Goal: Find specific page/section: Find specific page/section

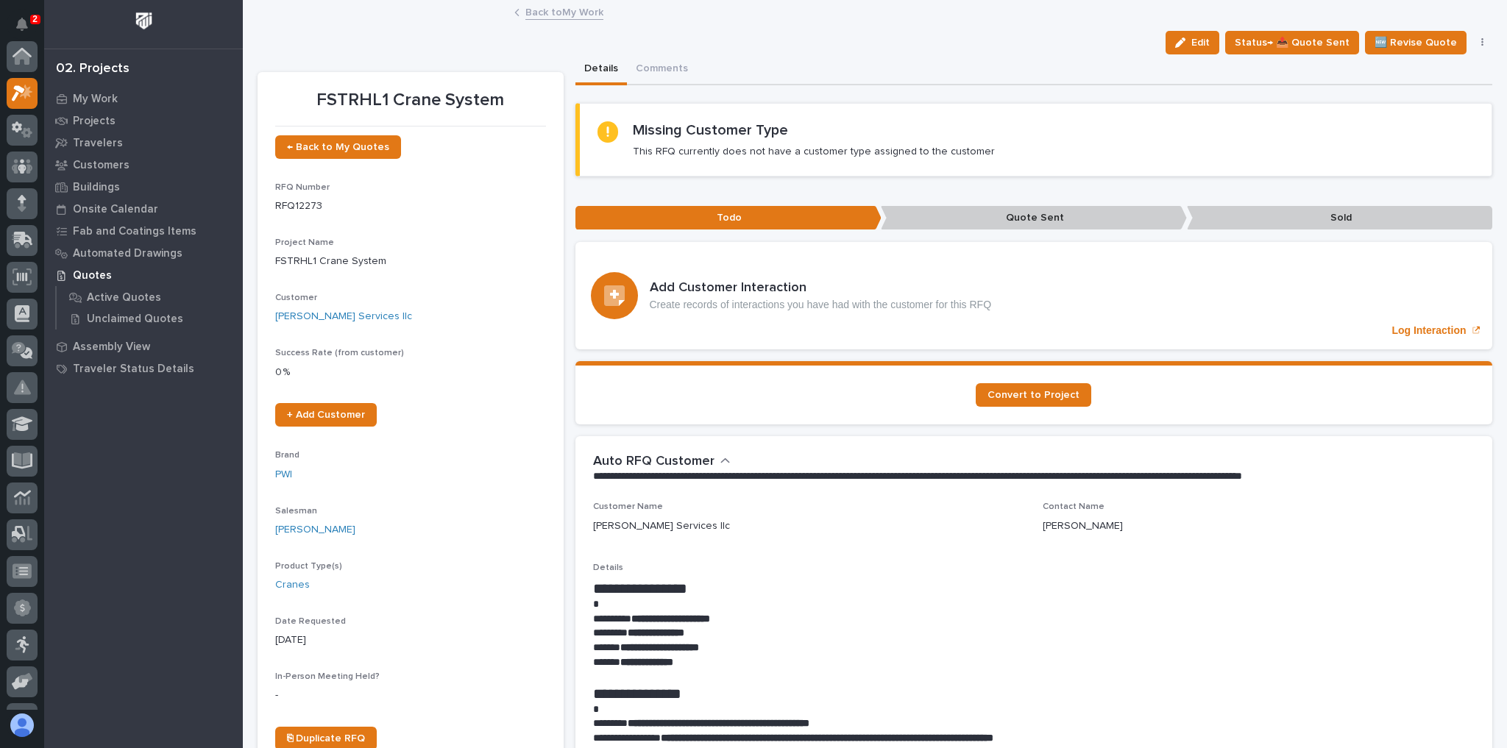
scroll to position [37, 0]
click at [531, 10] on link "Back to My Work" at bounding box center [564, 11] width 78 height 17
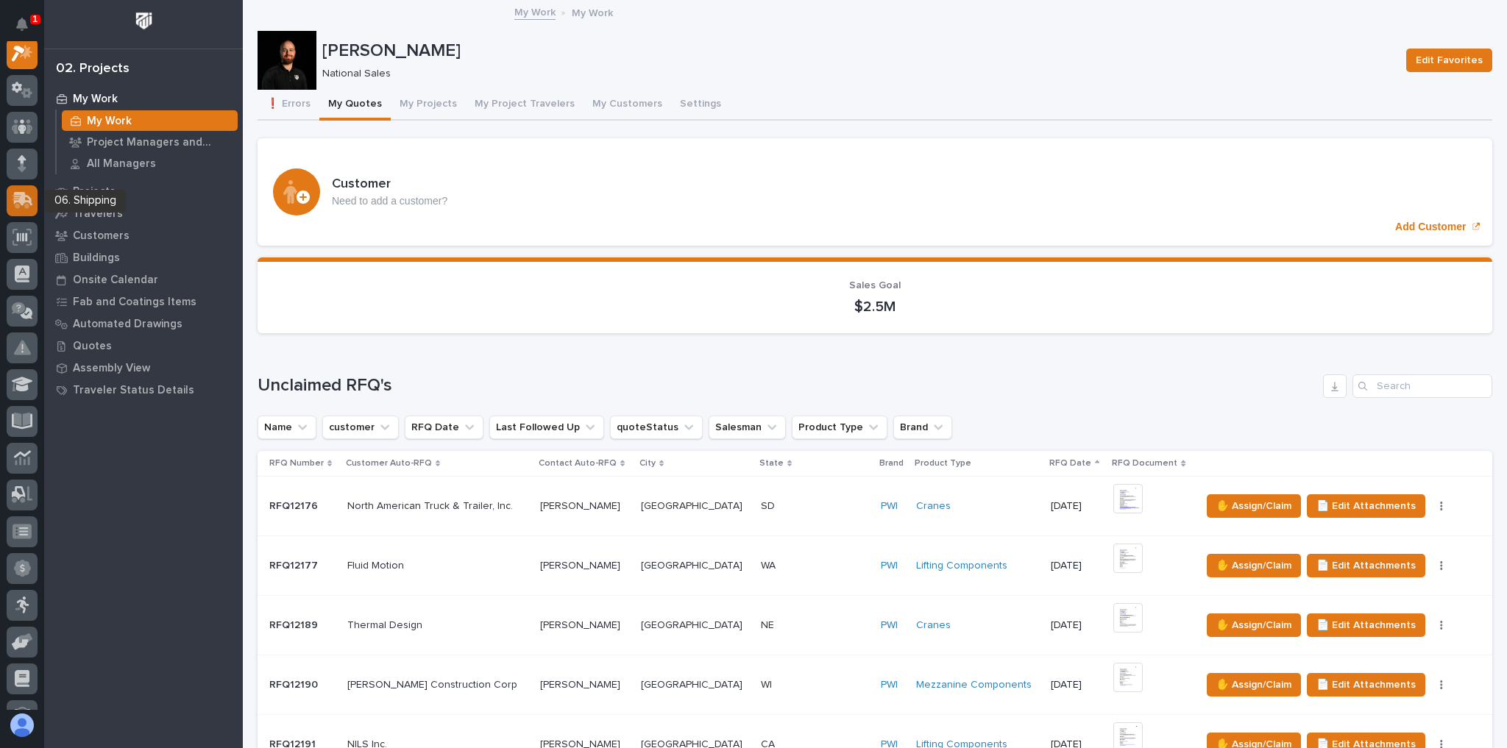
click at [19, 196] on icon at bounding box center [21, 202] width 18 height 14
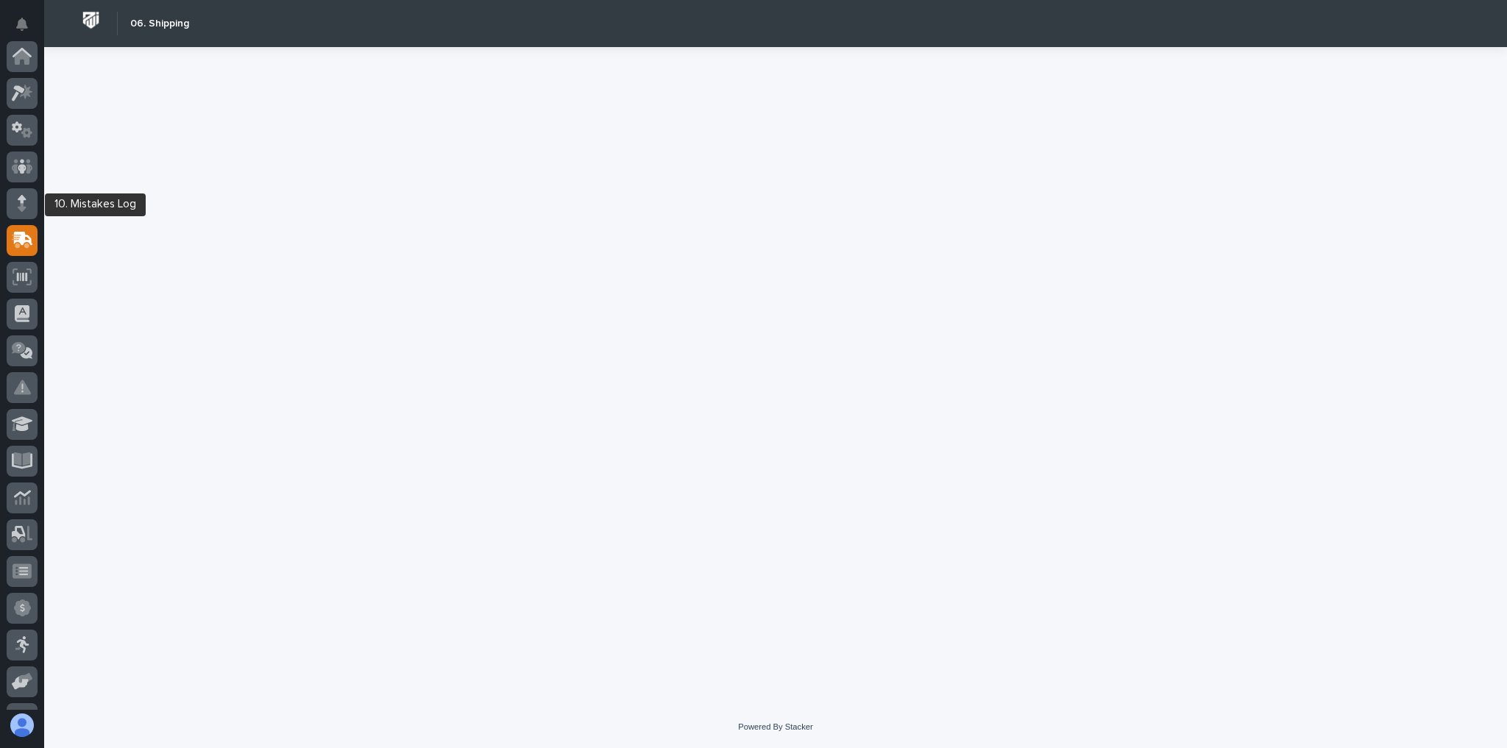
scroll to position [184, 0]
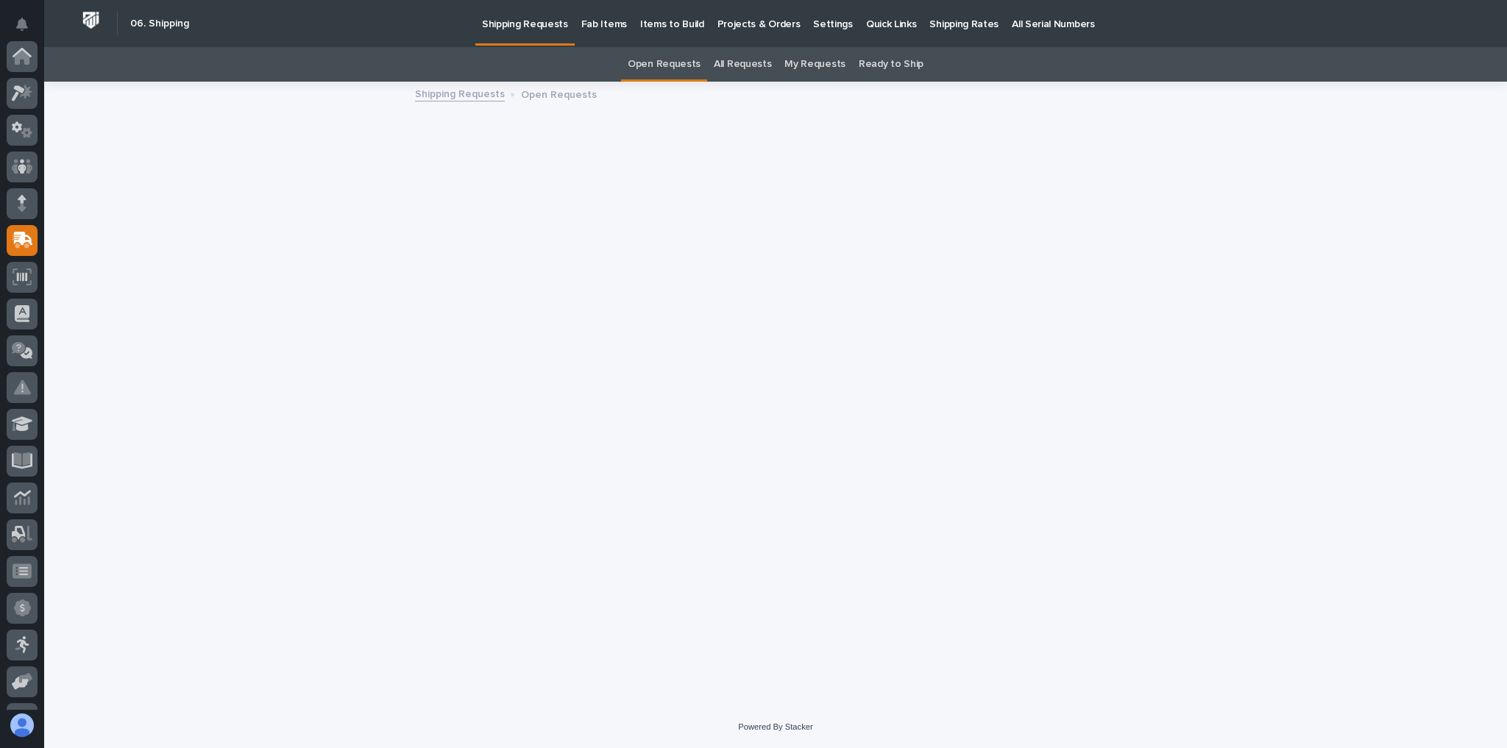
scroll to position [184, 0]
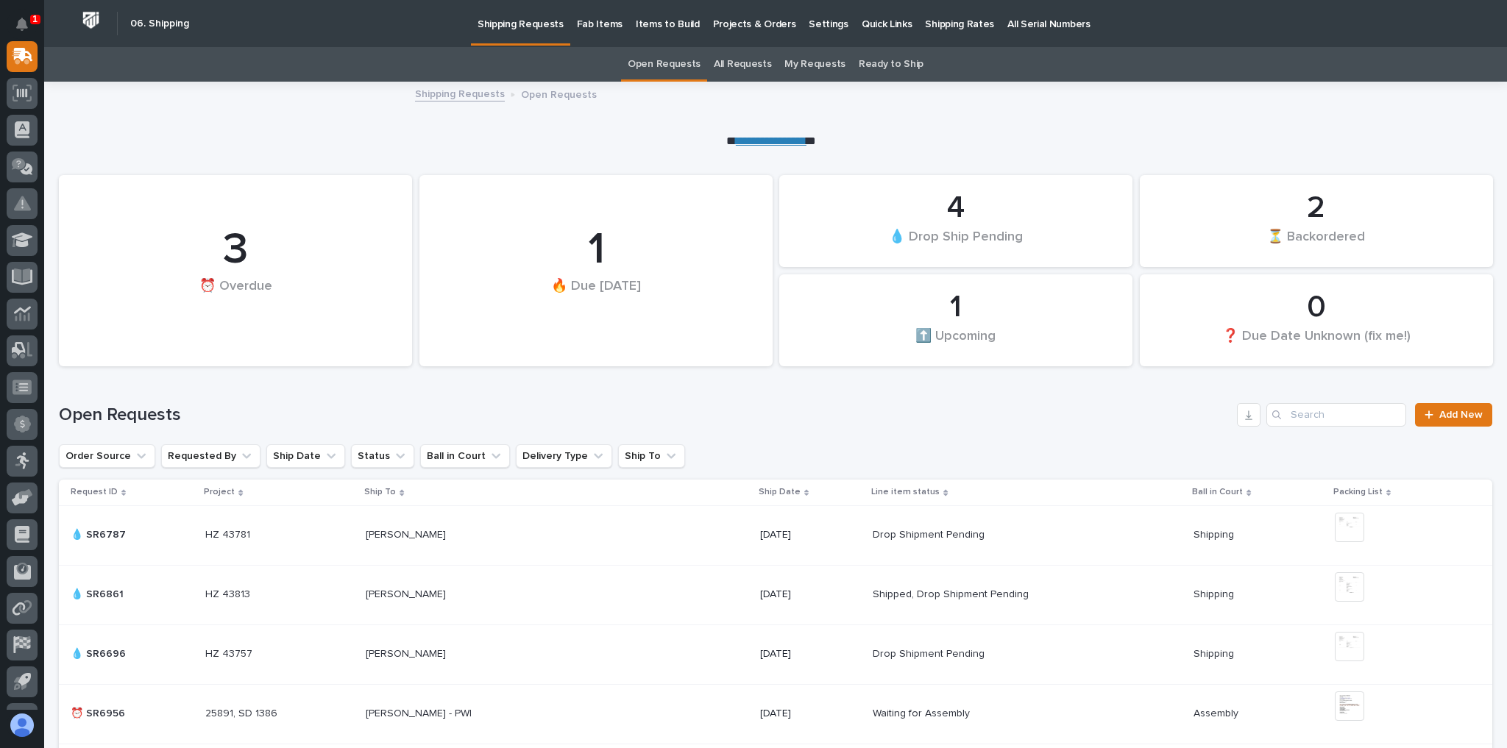
click at [742, 20] on p "Projects & Orders" at bounding box center [754, 15] width 83 height 31
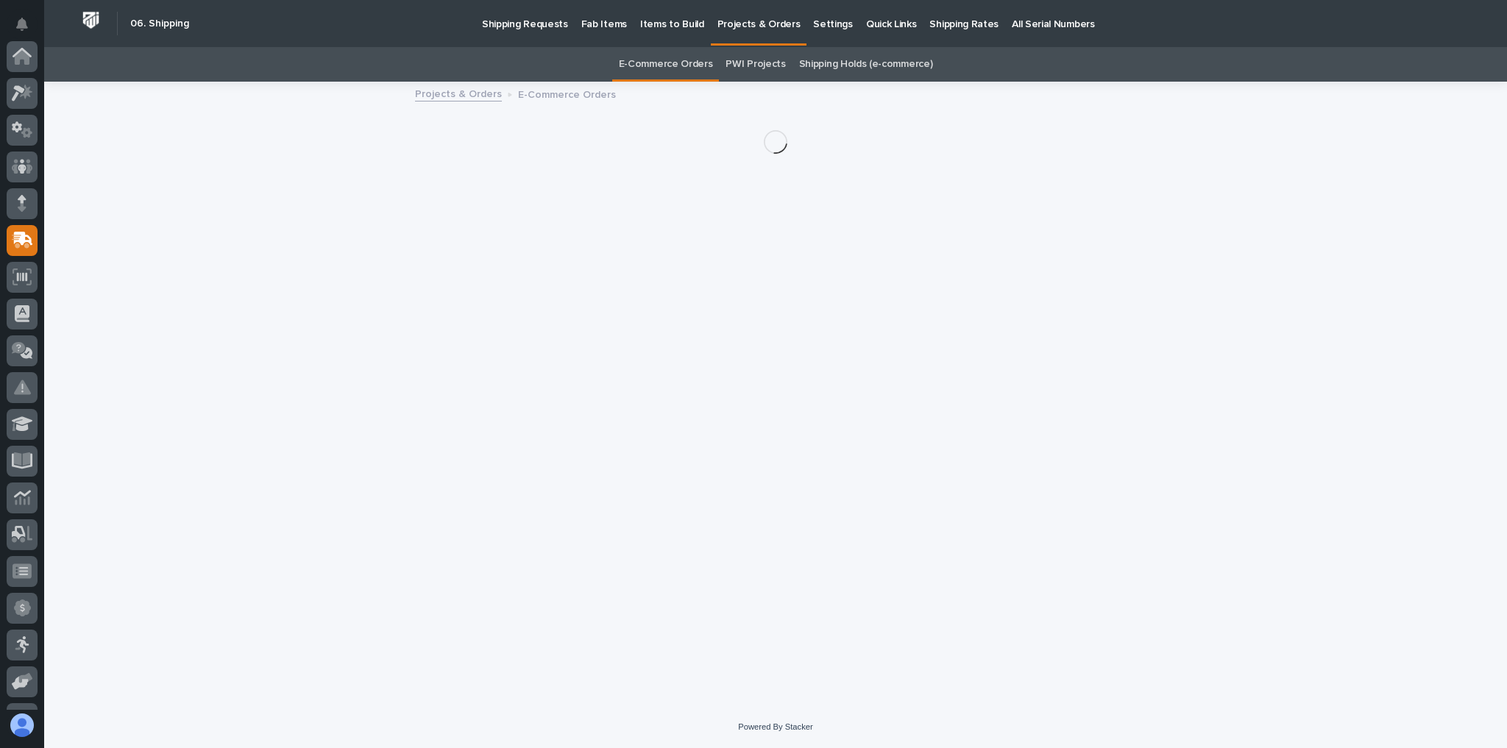
scroll to position [184, 0]
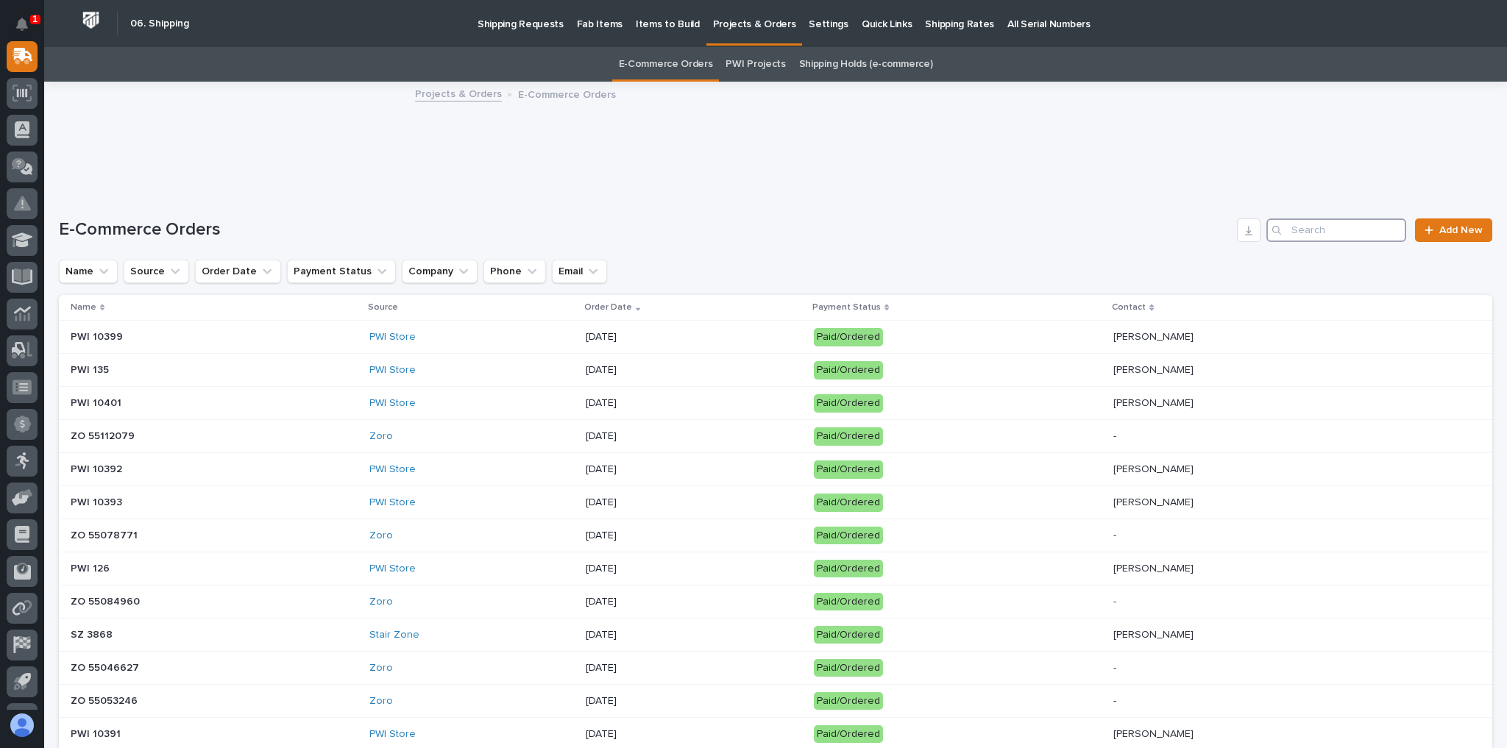
click at [1289, 236] on input "Search" at bounding box center [1336, 231] width 140 height 24
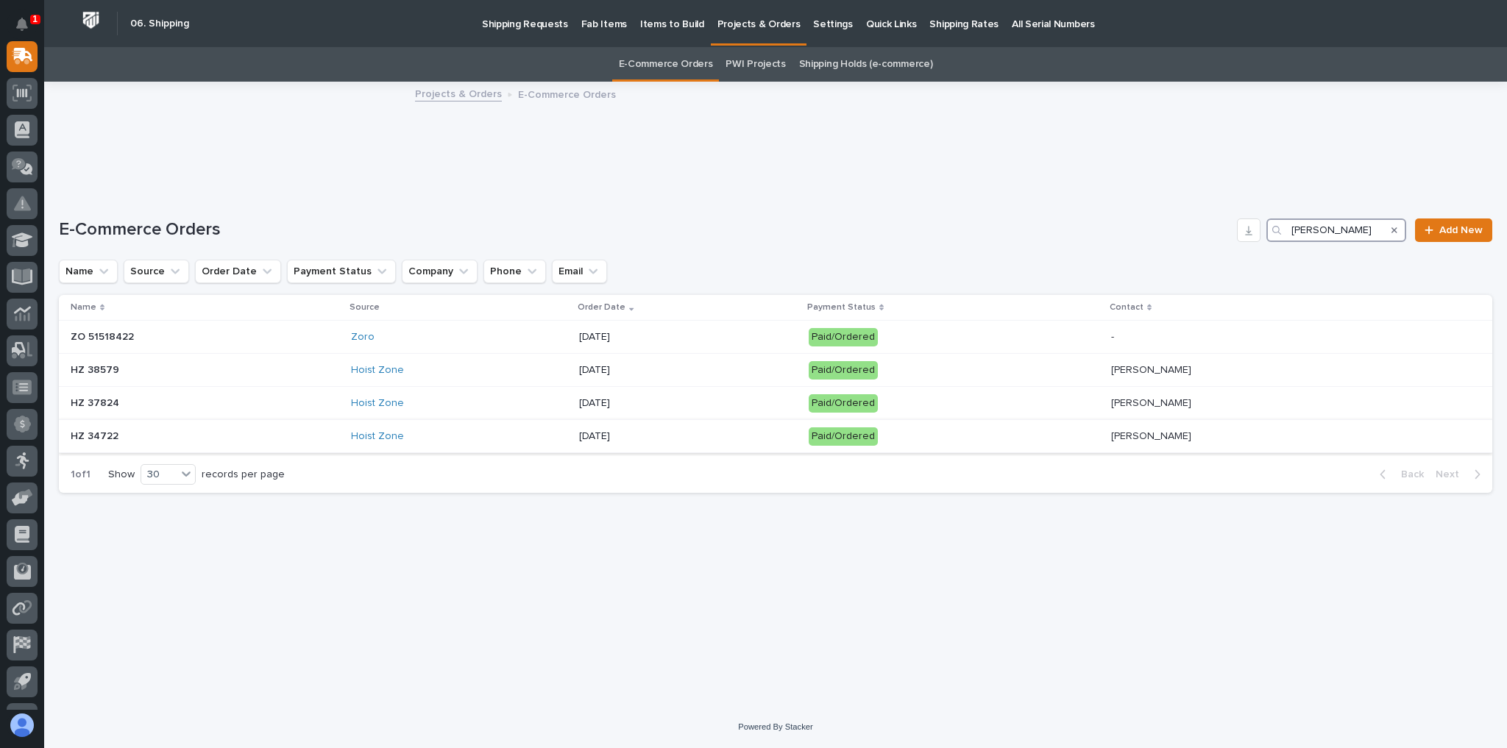
type input "[PERSON_NAME]"
click at [525, 435] on div "Hoist Zone" at bounding box center [459, 436] width 217 height 13
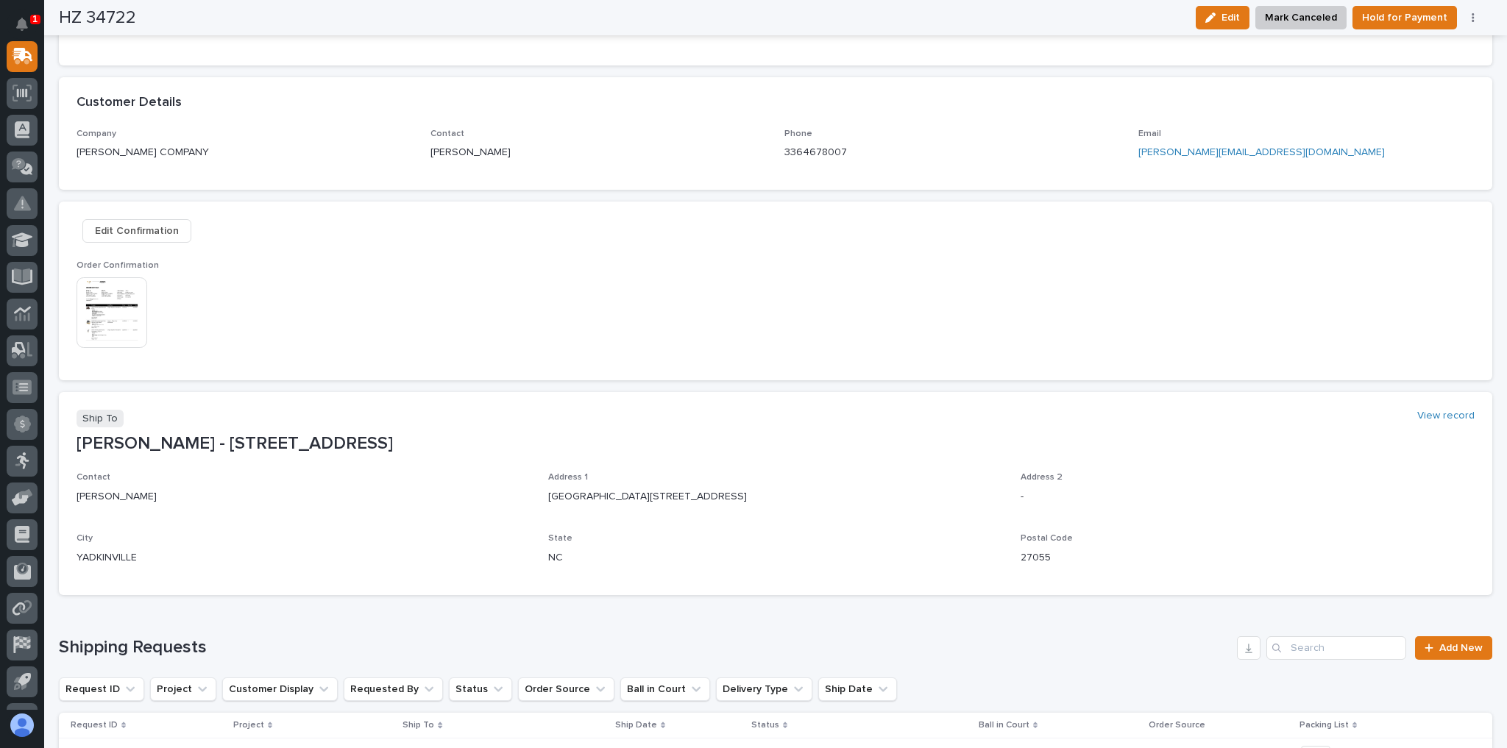
scroll to position [510, 0]
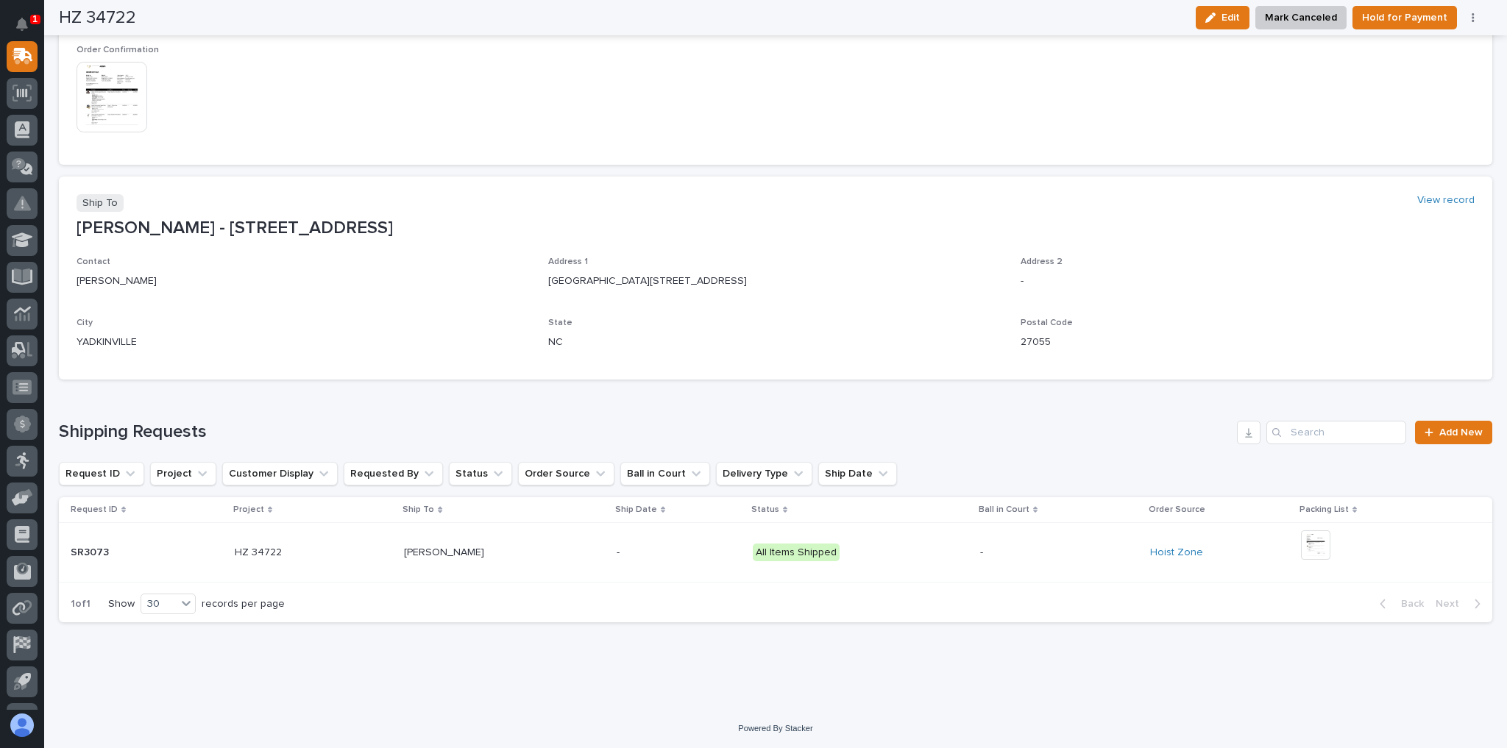
click at [552, 555] on p at bounding box center [504, 553] width 200 height 13
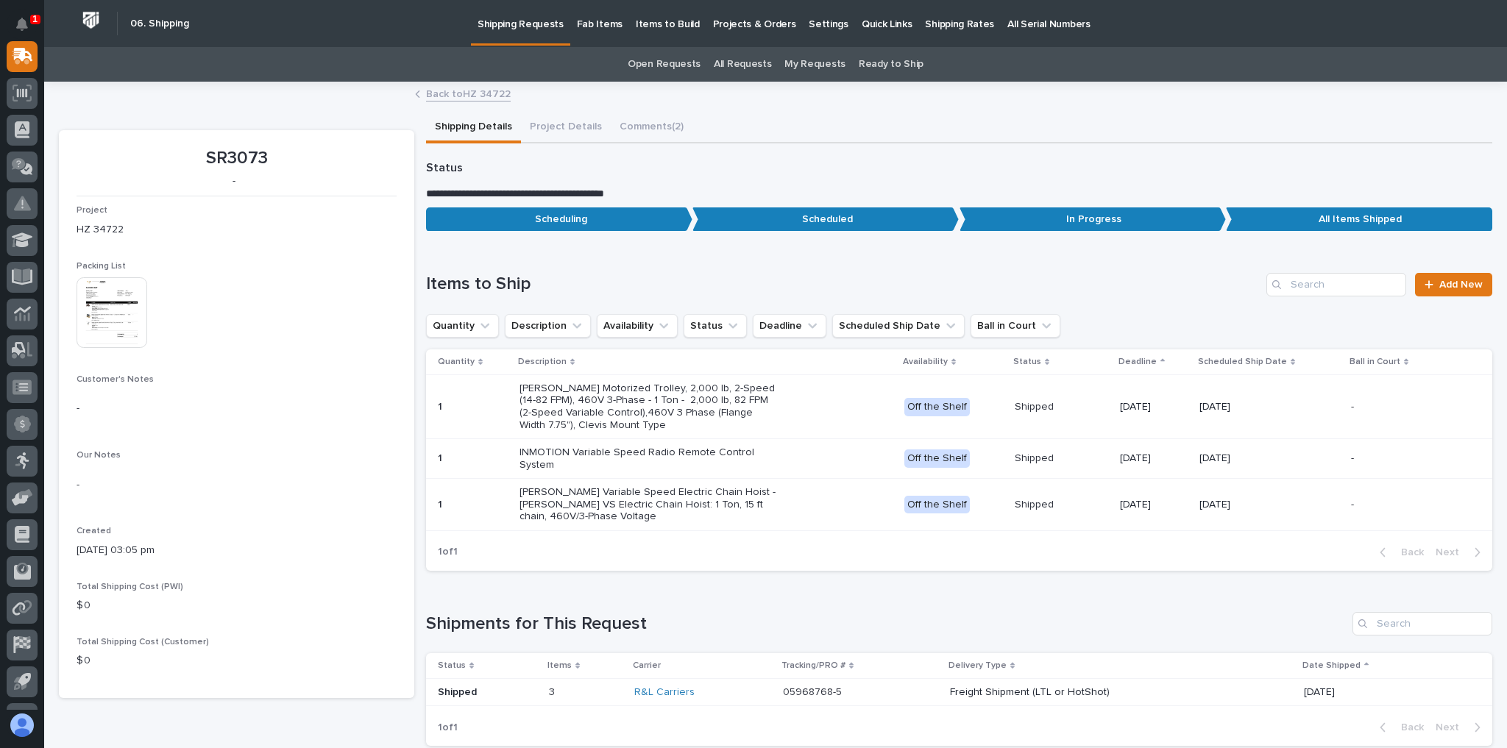
click at [141, 305] on img at bounding box center [112, 312] width 71 height 71
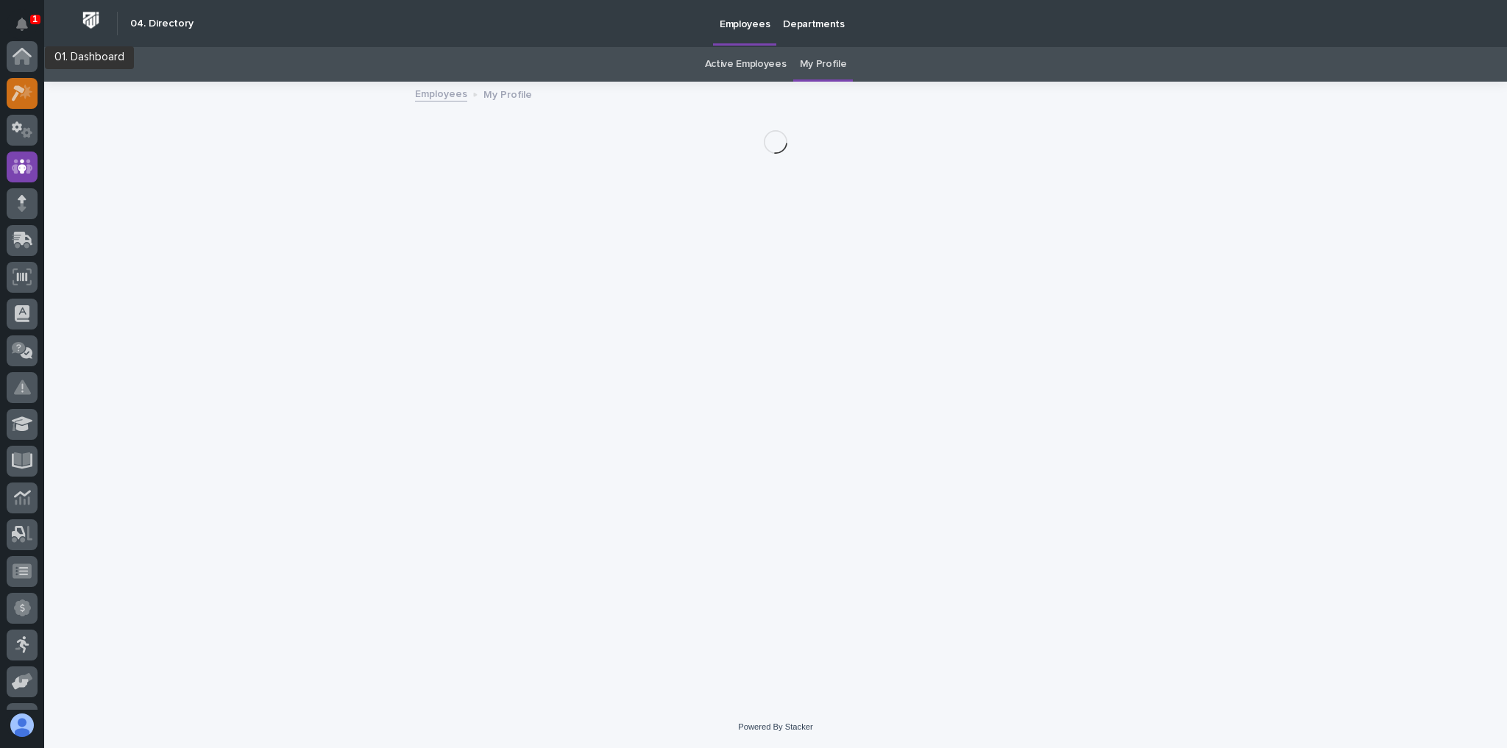
click at [25, 88] on icon at bounding box center [22, 93] width 21 height 17
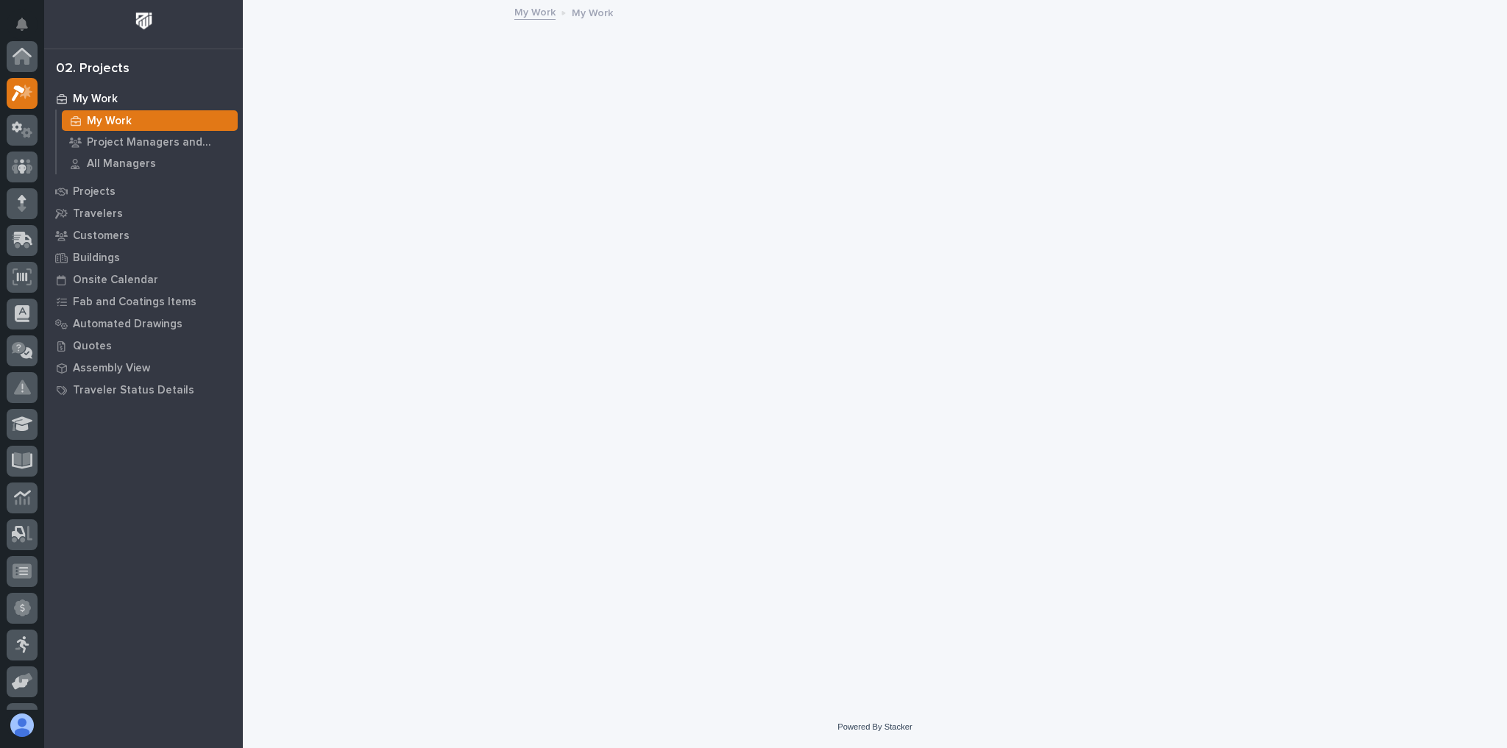
scroll to position [37, 0]
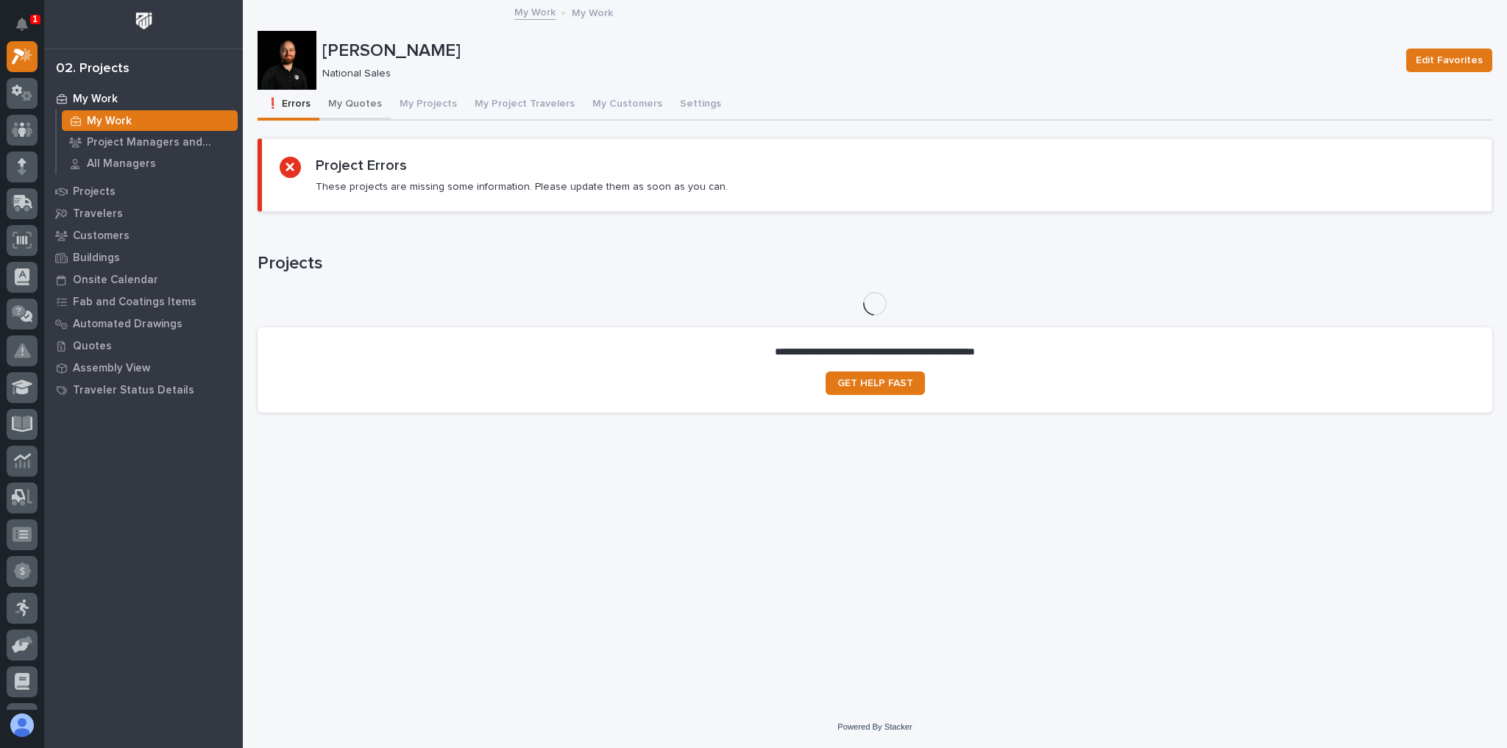
click at [363, 115] on button "My Quotes" at bounding box center [354, 105] width 71 height 31
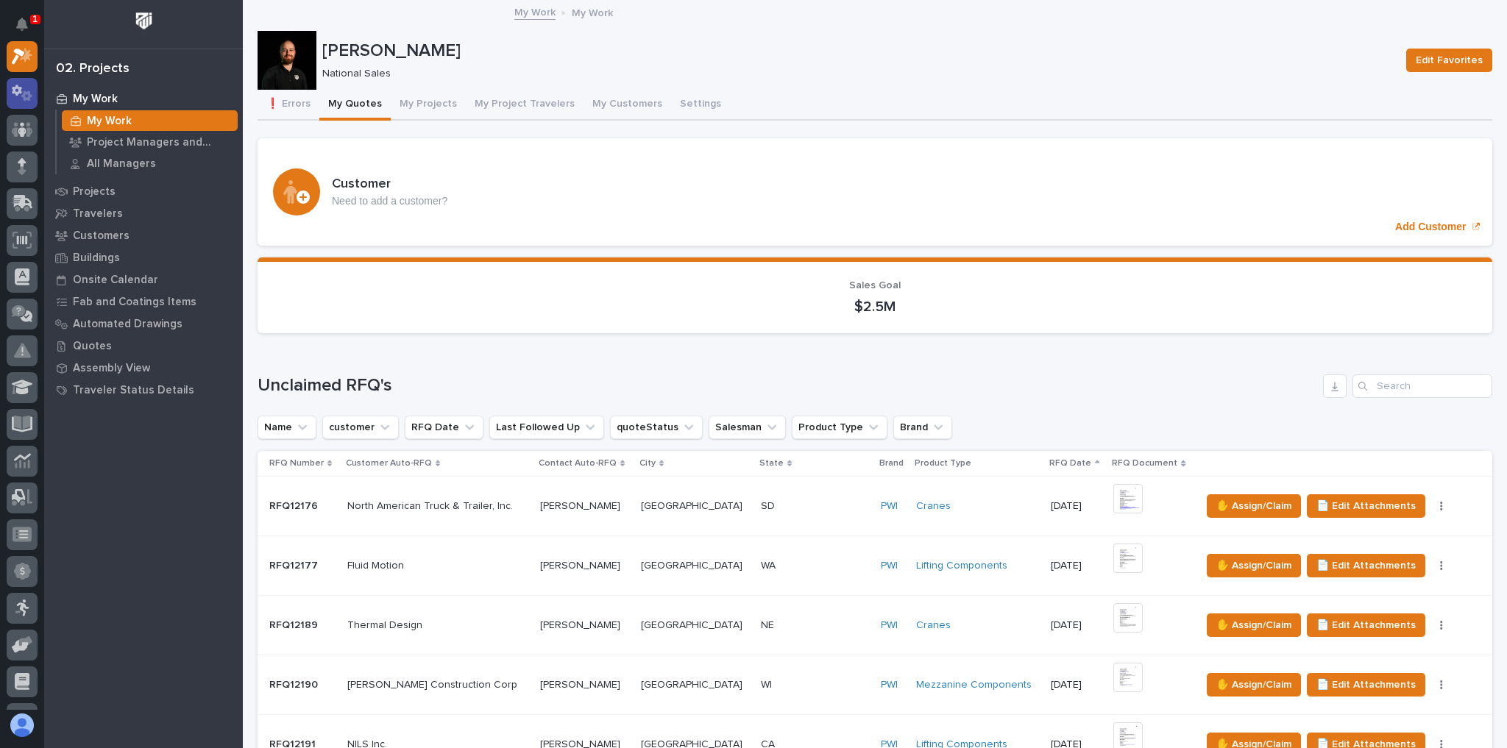
click at [31, 102] on div at bounding box center [22, 93] width 31 height 31
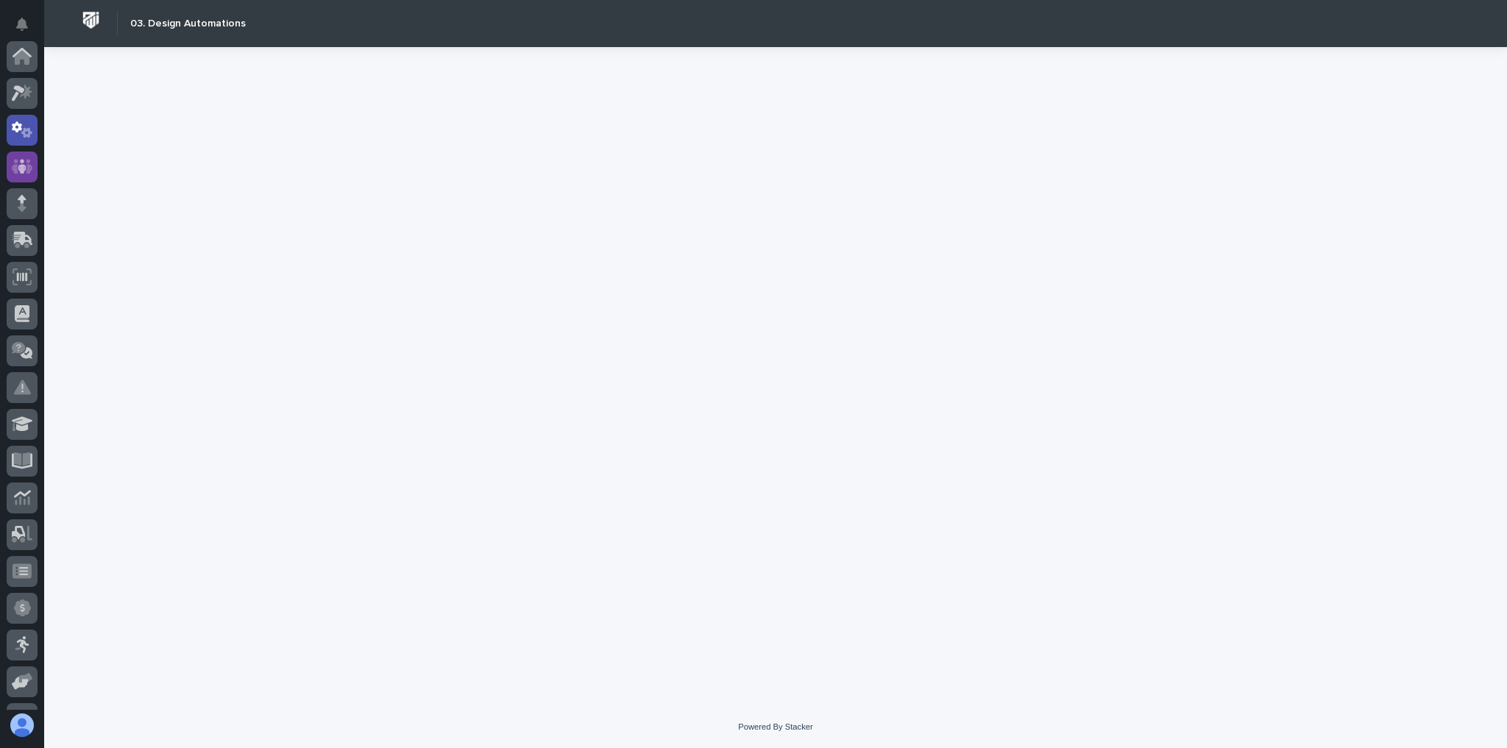
scroll to position [74, 0]
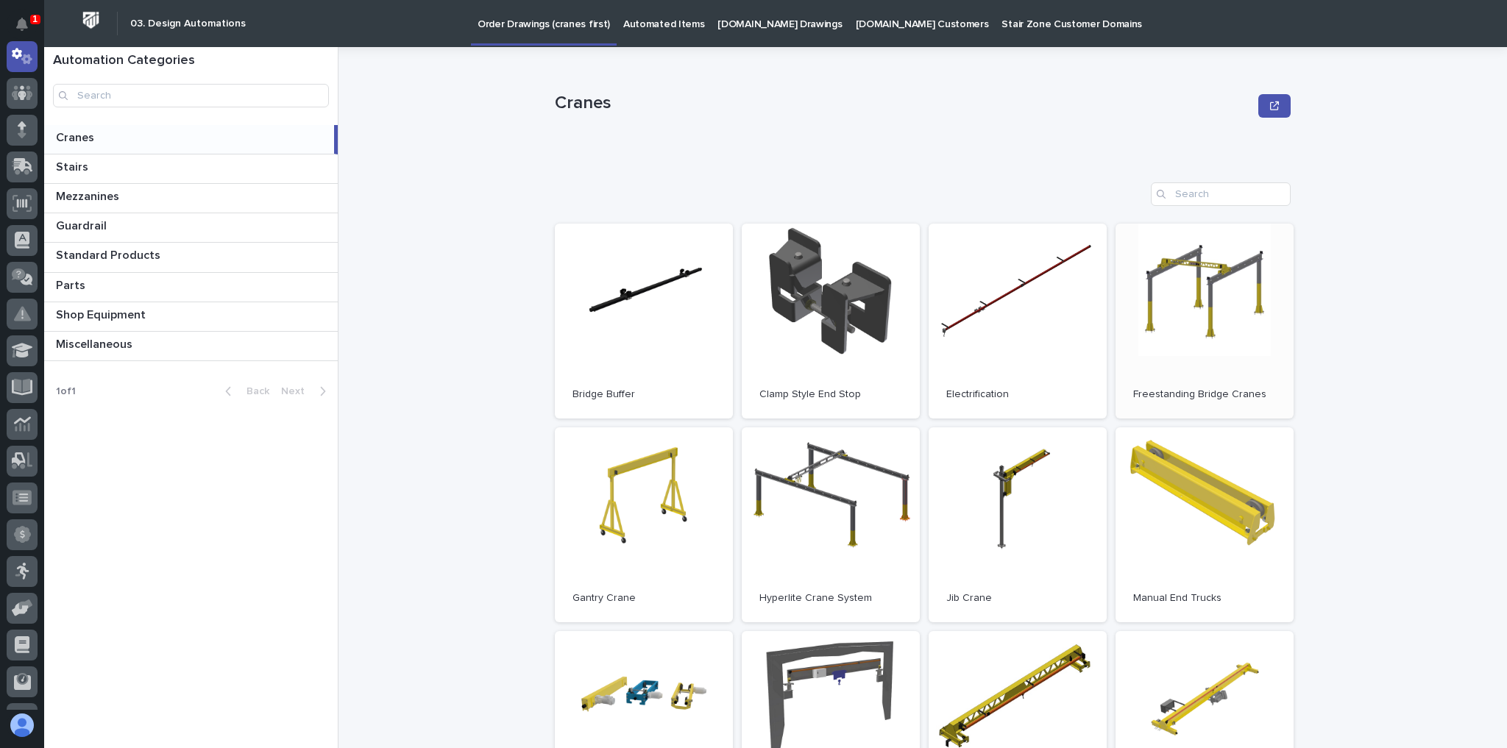
click at [1246, 287] on link "Open" at bounding box center [1205, 321] width 178 height 195
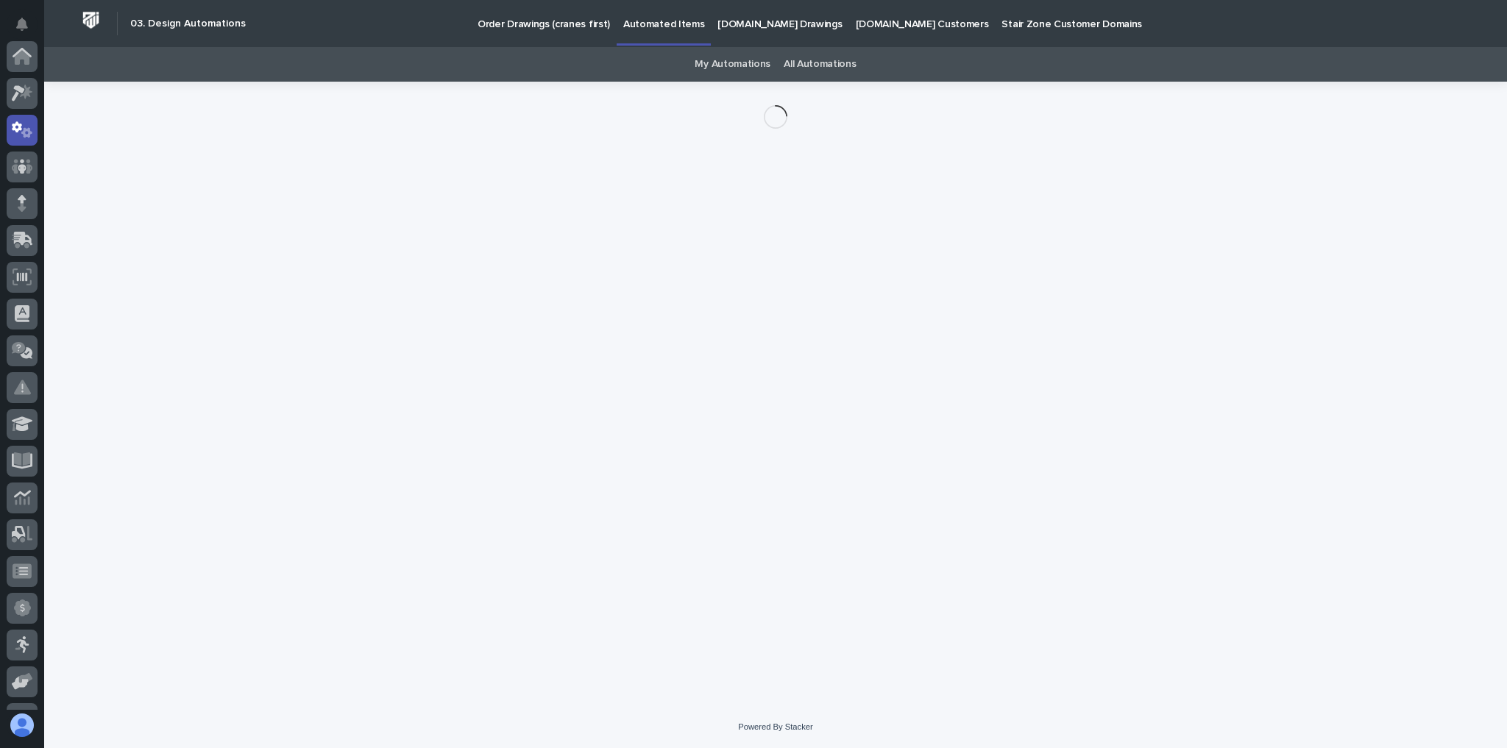
scroll to position [74, 0]
